Goal: Find contact information: Find contact information

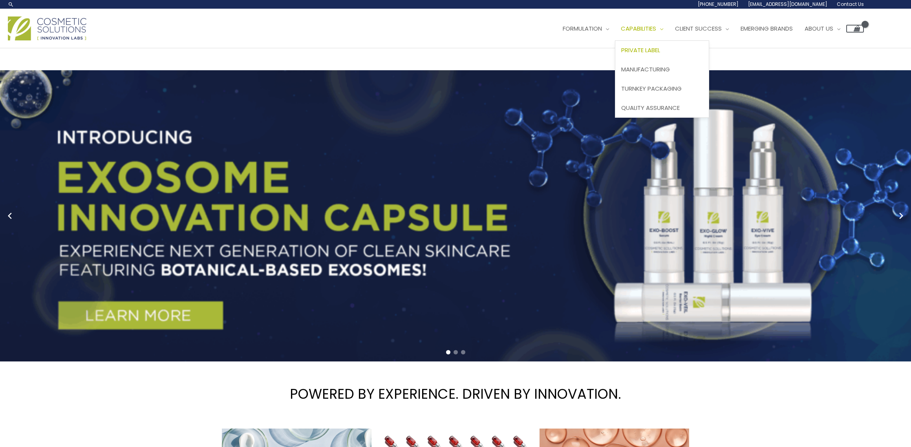
click at [621, 54] on span "Private Label" at bounding box center [640, 50] width 39 height 8
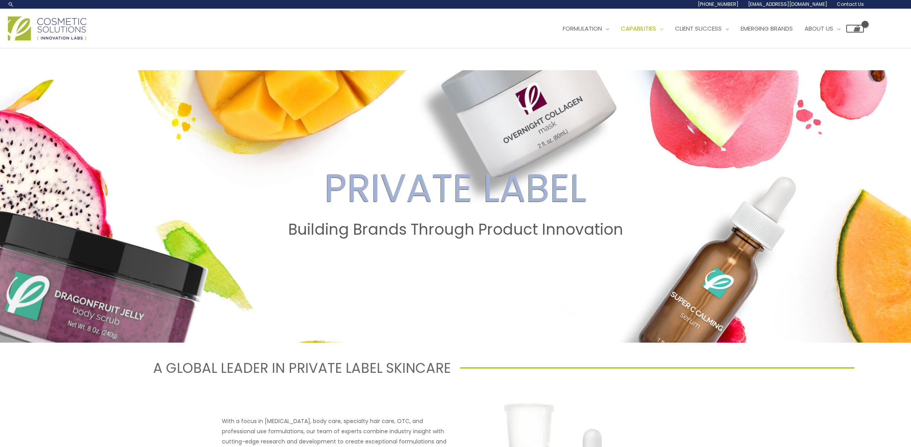
click at [0, 0] on span "Contact Us" at bounding box center [0, 0] width 0 height 0
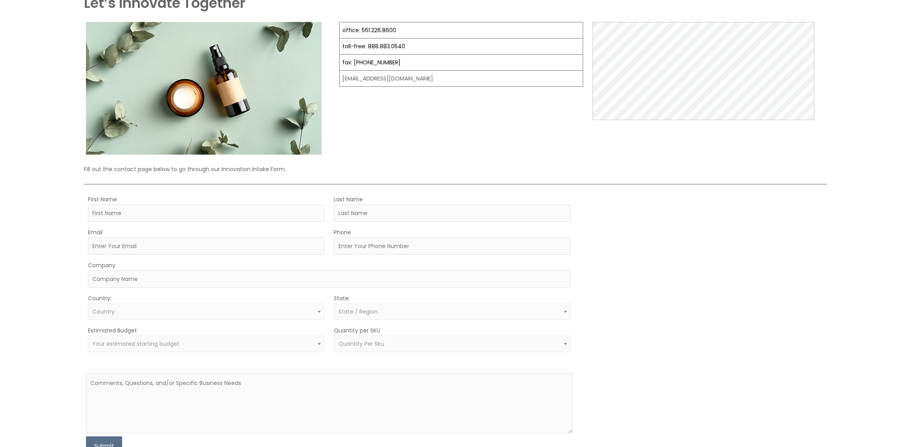
scroll to position [79, 0]
